Goal: Transaction & Acquisition: Purchase product/service

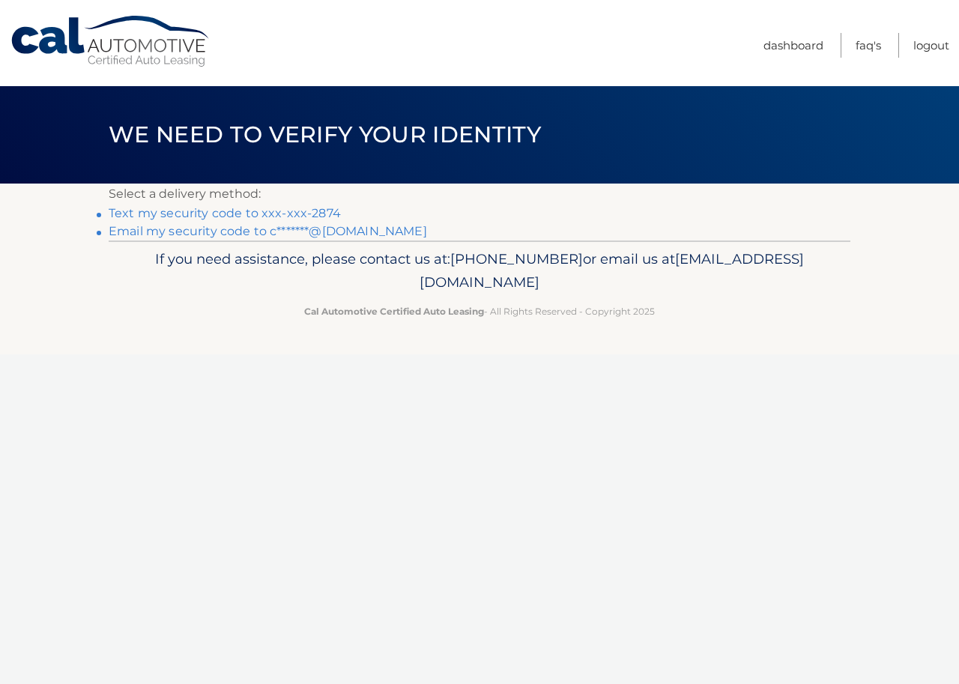
click at [256, 213] on link "Text my security code to xxx-xxx-2874" at bounding box center [225, 213] width 232 height 14
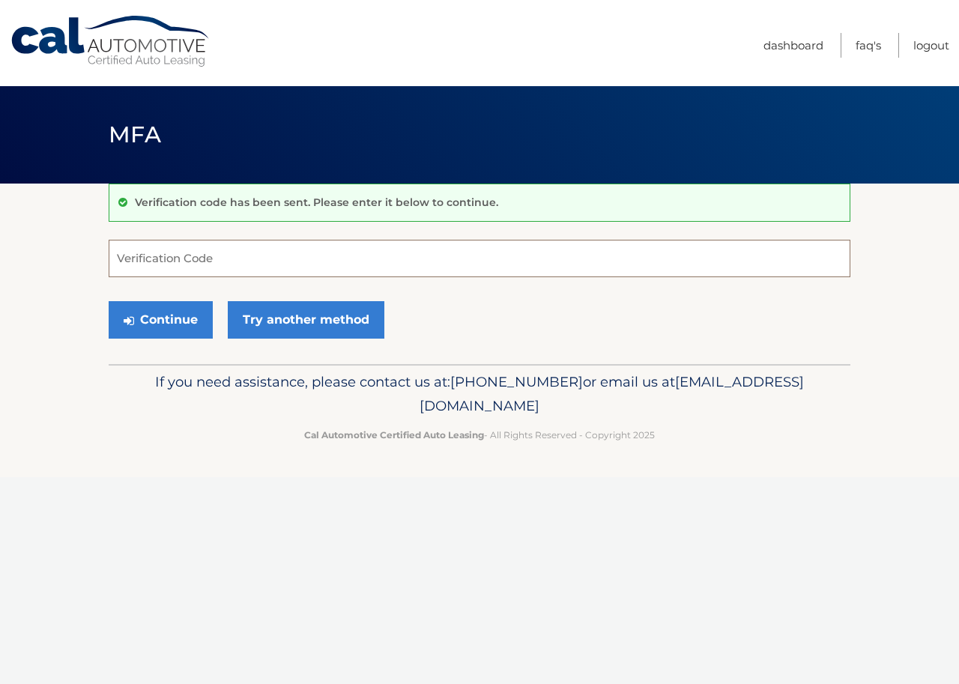
click at [195, 259] on input "Verification Code" at bounding box center [480, 258] width 742 height 37
type input "720117"
click at [154, 329] on button "Continue" at bounding box center [161, 319] width 104 height 37
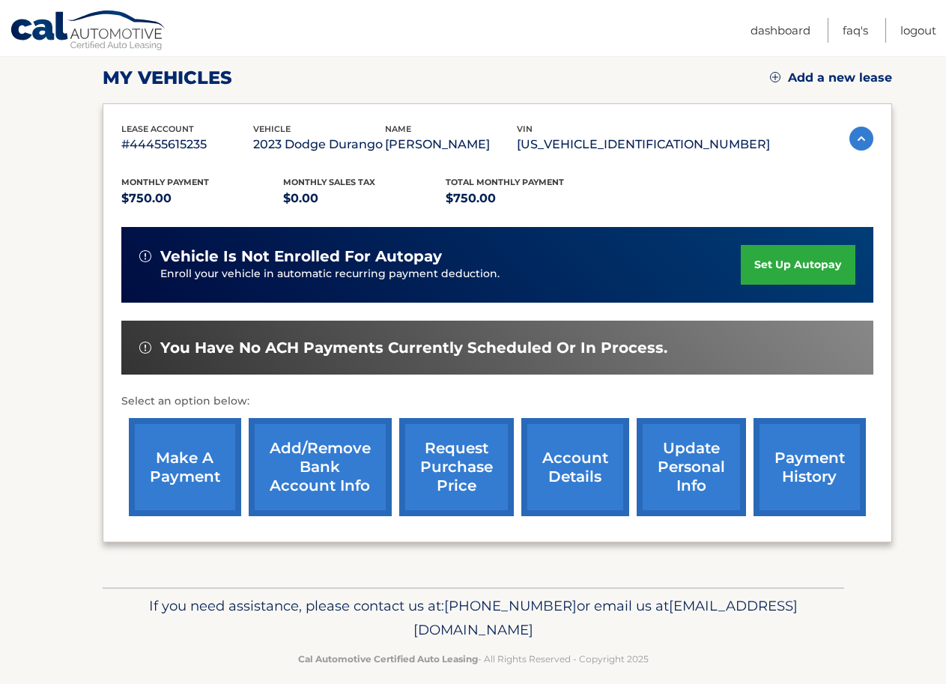
scroll to position [215, 0]
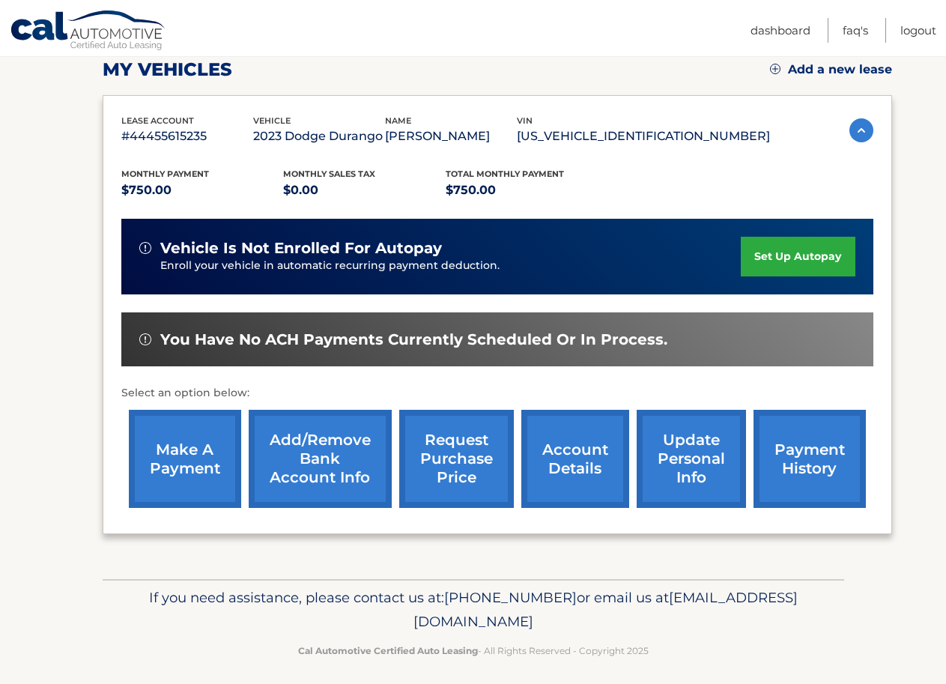
click at [166, 456] on link "make a payment" at bounding box center [185, 459] width 112 height 98
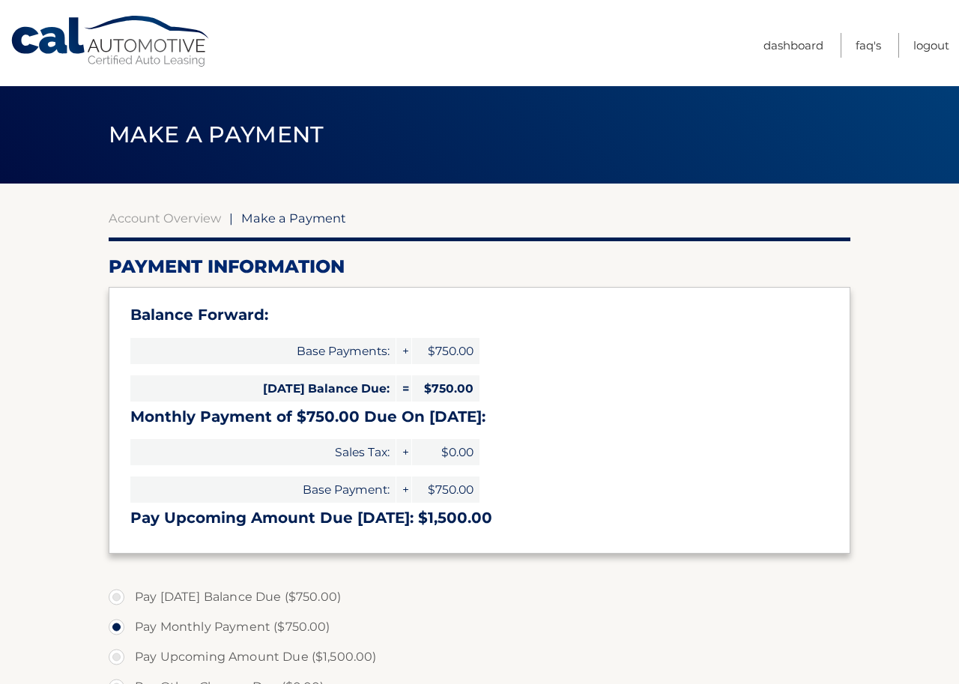
click at [860, 614] on section "Account Overview | Make a Payment Payment Information Balance Forward: Base Pay…" at bounding box center [479, 602] width 959 height 837
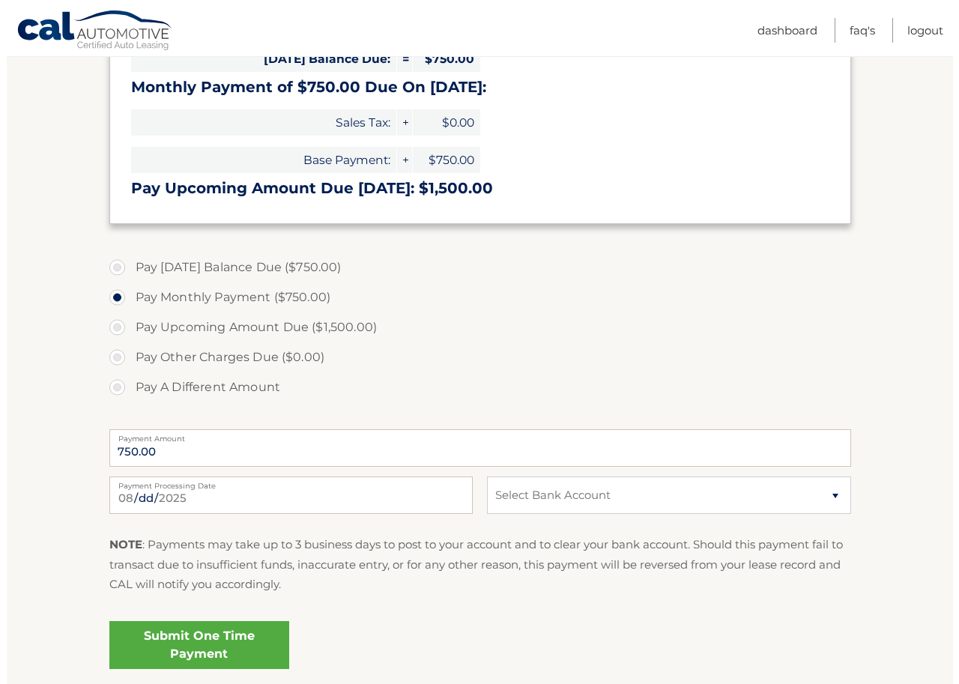
scroll to position [360, 0]
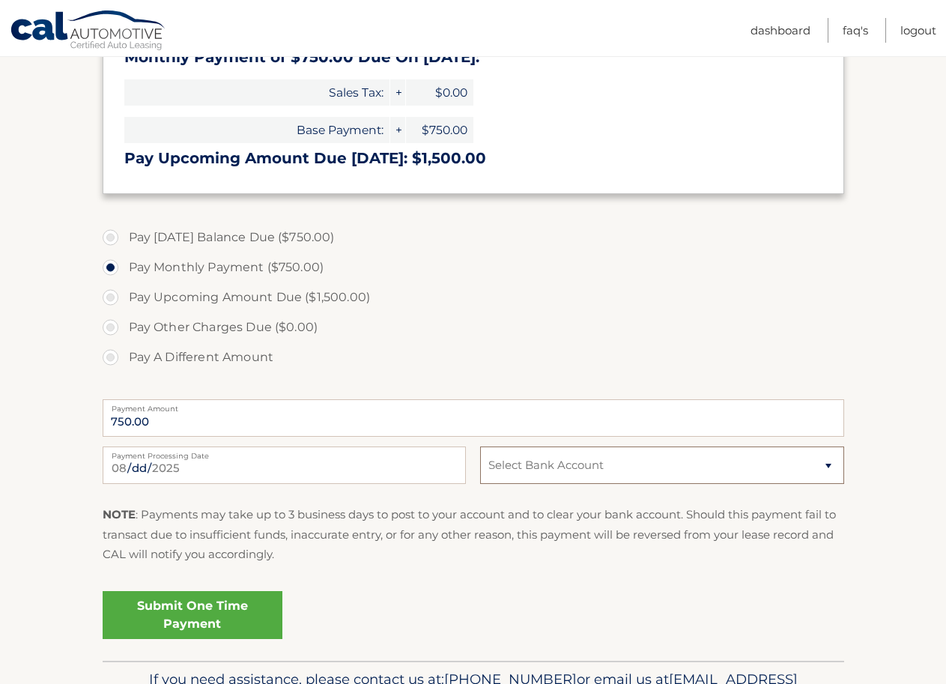
click at [829, 464] on select "Select Bank Account Checking TD BANK, NA *****1206 Checking TD BANK, NA *****03…" at bounding box center [661, 465] width 363 height 37
select select "MGU3ZDY5NWYtNTNlZi00NDI2LTgyNzYtYWQwMzg1MjlhZmI5"
click at [480, 447] on select "Select Bank Account Checking TD BANK, NA *****1206 Checking TD BANK, NA *****03…" at bounding box center [661, 465] width 363 height 37
click at [209, 624] on link "Submit One Time Payment" at bounding box center [193, 615] width 180 height 48
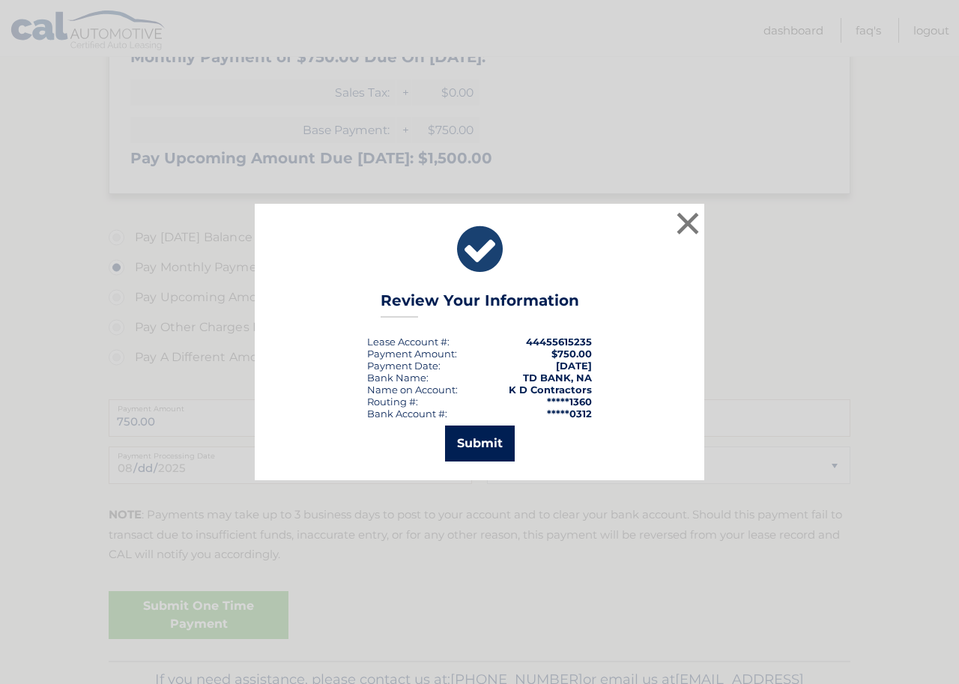
click at [478, 444] on button "Submit" at bounding box center [480, 444] width 70 height 36
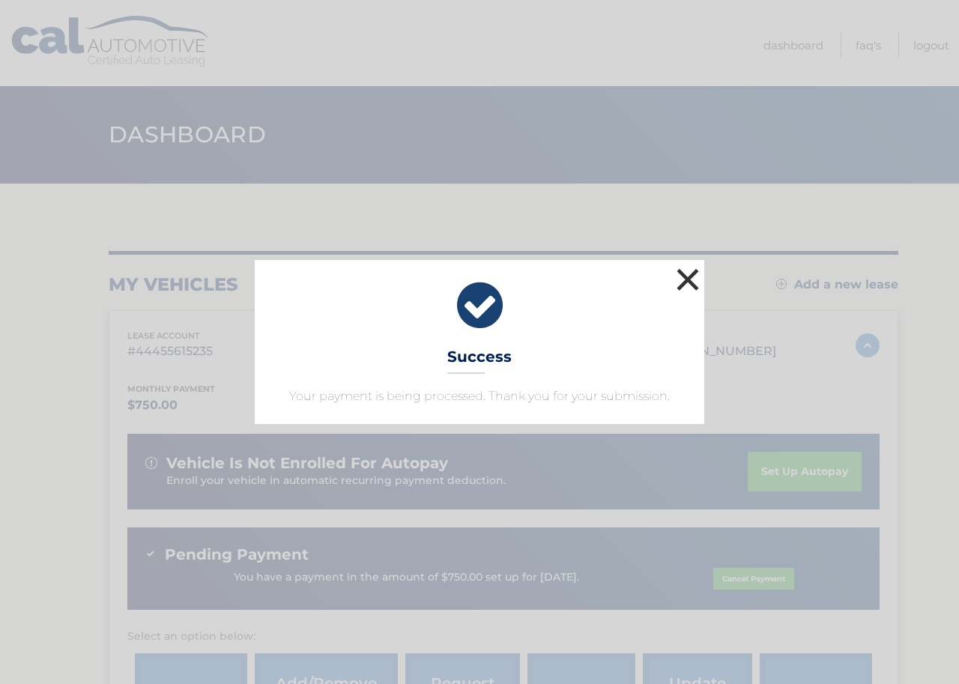
click at [696, 277] on button "×" at bounding box center [688, 280] width 30 height 30
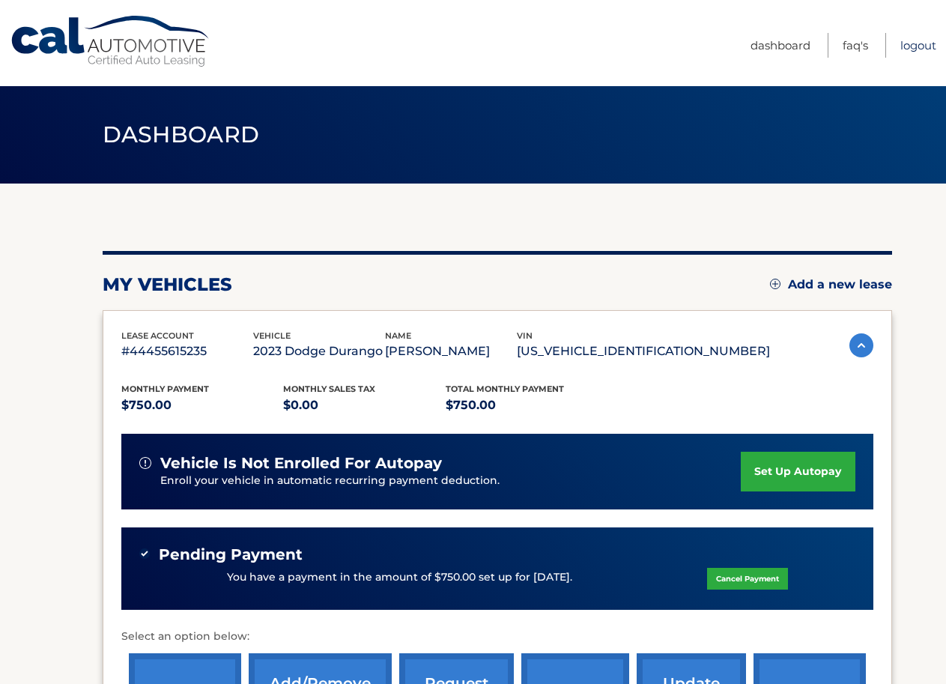
click at [931, 45] on link "Logout" at bounding box center [919, 45] width 36 height 25
